Goal: Task Accomplishment & Management: Use online tool/utility

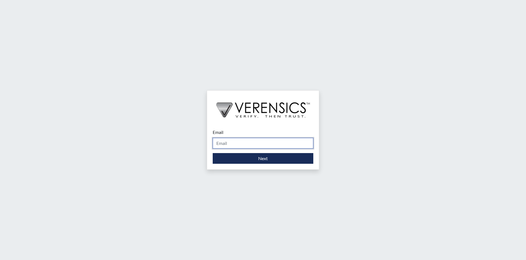
click at [251, 142] on input "Email" at bounding box center [263, 143] width 101 height 11
type input "[PERSON_NAME][EMAIL_ADDRESS][PERSON_NAME][DOMAIN_NAME]"
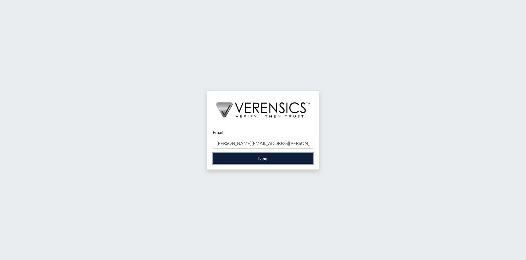
click at [258, 158] on button "Next" at bounding box center [263, 158] width 101 height 11
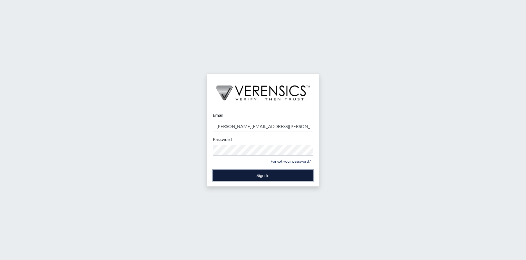
click at [260, 175] on button "Sign In" at bounding box center [263, 175] width 101 height 11
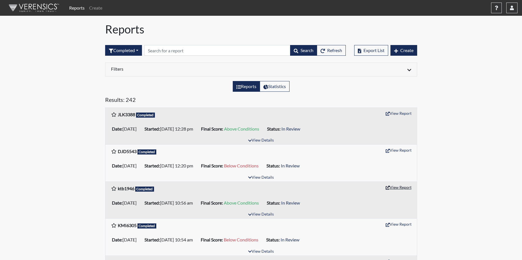
click at [401, 187] on button "View Report" at bounding box center [398, 187] width 31 height 9
click at [510, 7] on icon "button" at bounding box center [512, 8] width 4 height 4
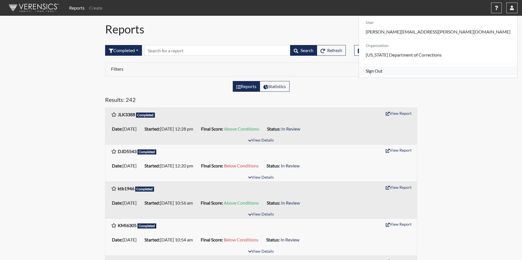
click at [460, 75] on link "Sign Out" at bounding box center [438, 70] width 158 height 9
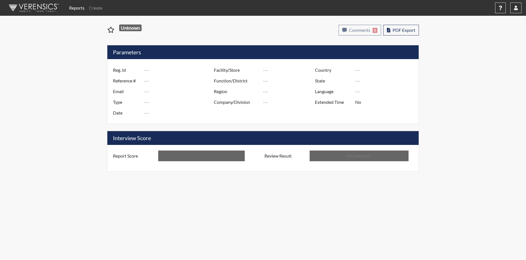
type input "ktb1946"
type input "50912"
type input "---"
type input "Corrections Pre-Employment"
type input "Aug 25, 2025"
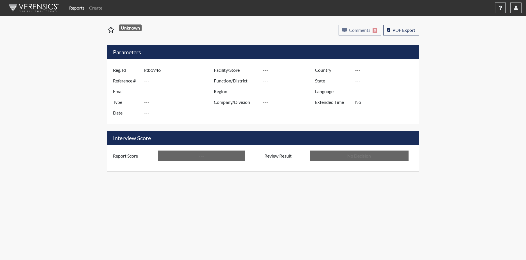
type input "[PERSON_NAME]"
type input "[GEOGRAPHIC_DATA]"
type input "[US_STATE]"
type input "English"
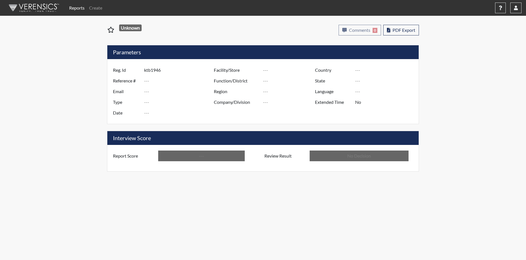
type input "Above Conditions"
type input "In Review"
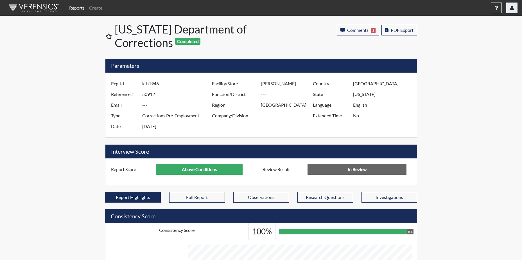
click at [510, 8] on icon "button" at bounding box center [512, 8] width 4 height 4
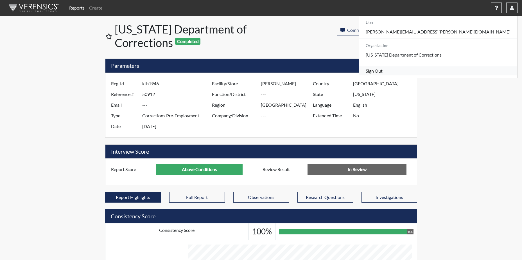
click at [471, 75] on link "Sign Out" at bounding box center [438, 70] width 158 height 9
